Goal: Check status

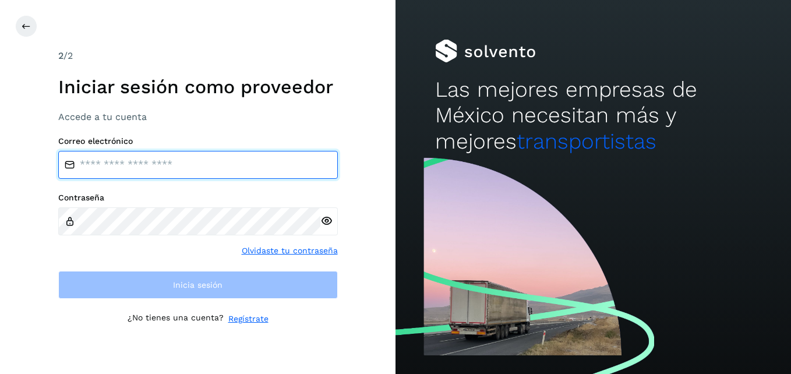
type input "**********"
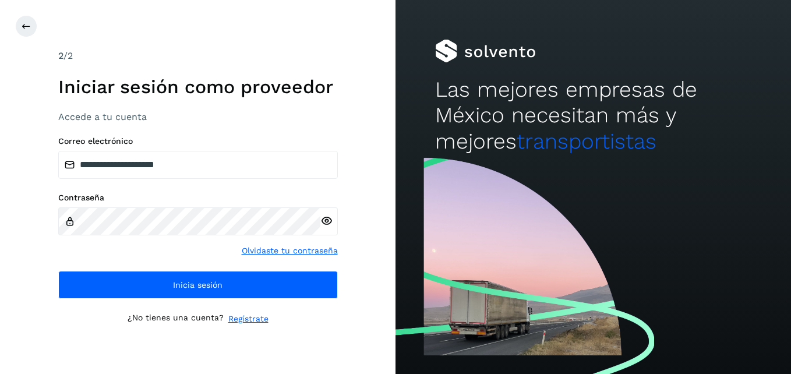
drag, startPoint x: 0, startPoint y: 0, endPoint x: 326, endPoint y: 220, distance: 393.6
click at [326, 220] on icon at bounding box center [326, 221] width 12 height 12
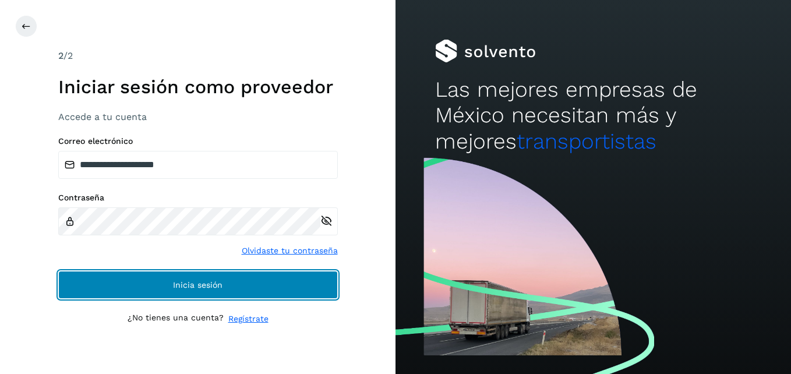
click at [266, 277] on button "Inicia sesión" at bounding box center [198, 285] width 280 height 28
click at [215, 289] on button "Inicia sesión" at bounding box center [198, 285] width 280 height 28
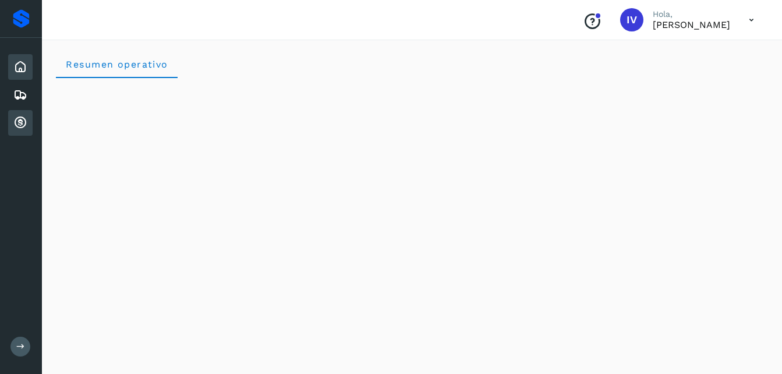
click at [19, 119] on icon at bounding box center [20, 123] width 14 height 14
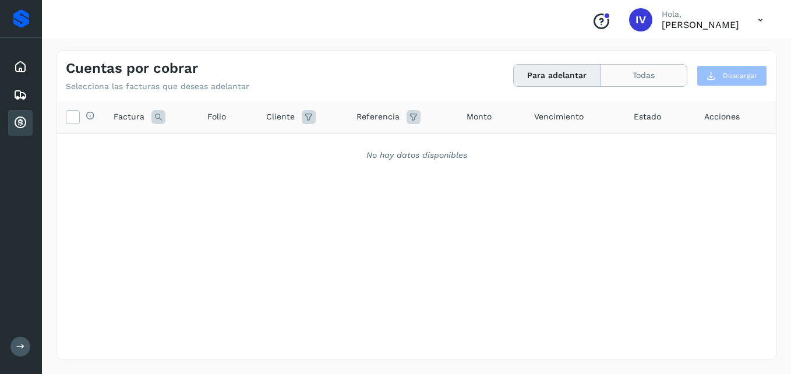
click at [633, 71] on button "Todas" at bounding box center [644, 76] width 86 height 22
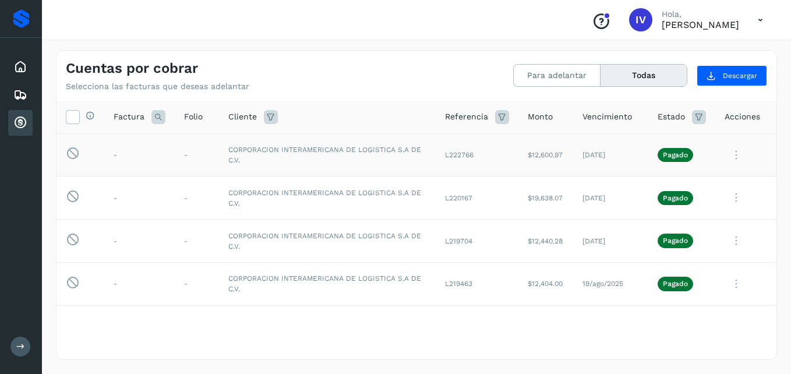
click at [368, 154] on td "CORPORACION INTERAMERICANA DE LOGISTICA S.A DE C.V." at bounding box center [327, 154] width 217 height 43
click at [229, 171] on td "CORPORACION INTERAMERICANA DE LOGISTICA S.A DE C.V." at bounding box center [327, 154] width 217 height 43
